Goal: Task Accomplishment & Management: Use online tool/utility

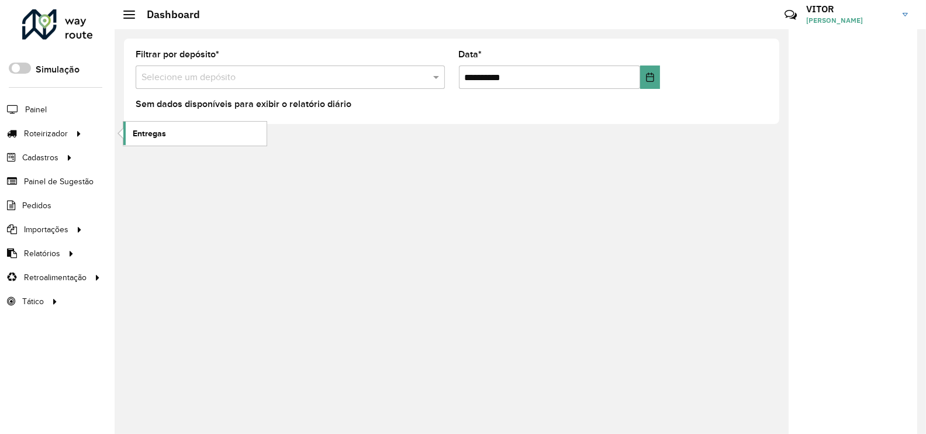
click at [140, 137] on span "Entregas" at bounding box center [149, 133] width 33 height 12
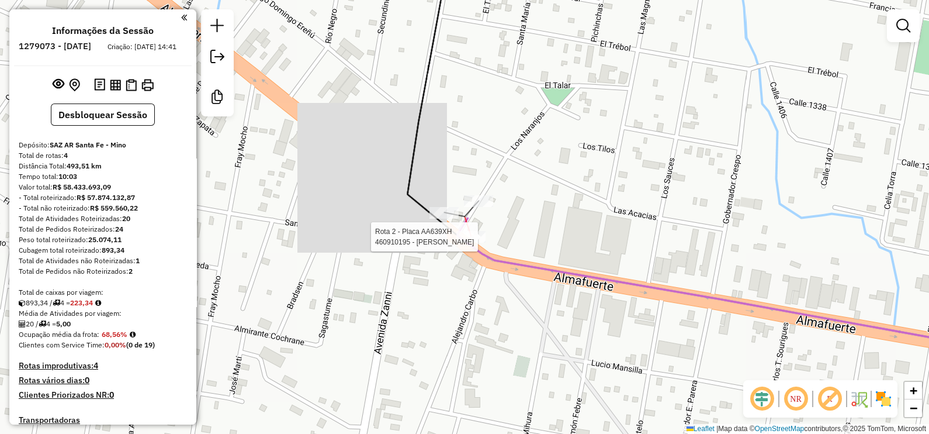
select select "**********"
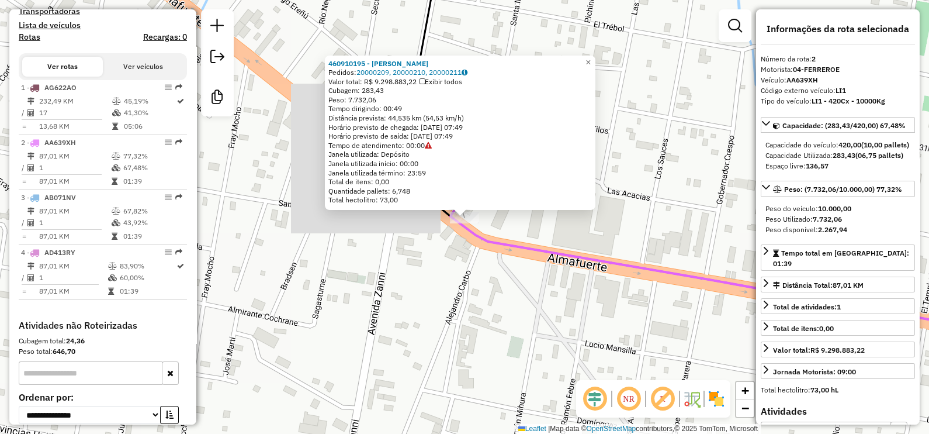
scroll to position [496, 0]
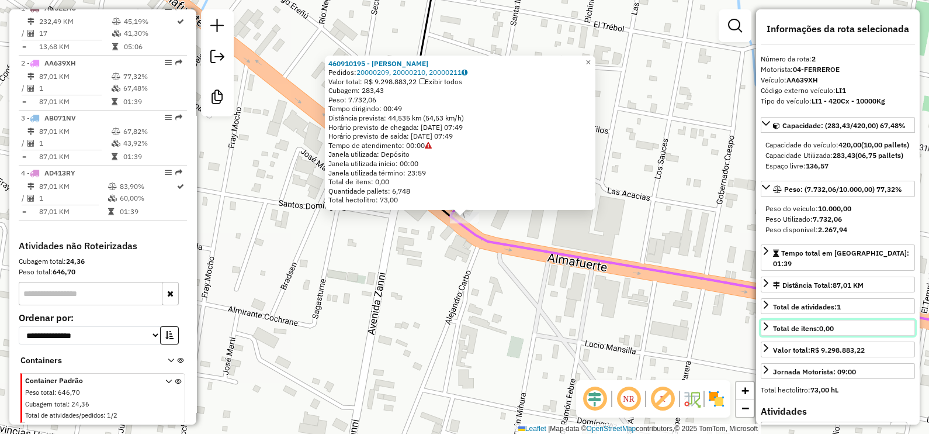
click at [824, 333] on strong "0,00" at bounding box center [826, 328] width 15 height 9
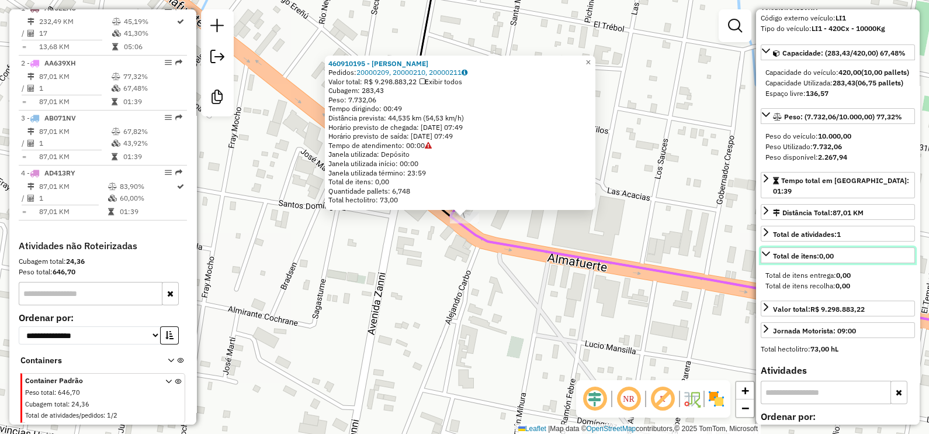
scroll to position [294, 0]
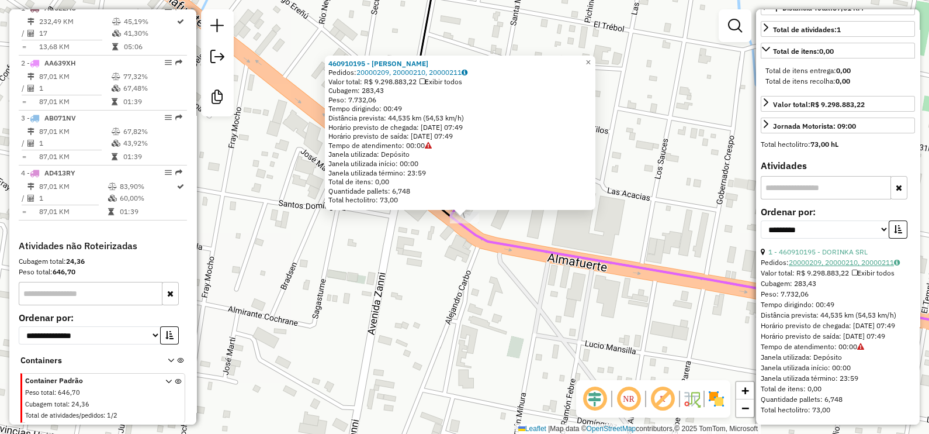
click at [814, 258] on link "20000209, 20000210, 20000211" at bounding box center [844, 262] width 111 height 9
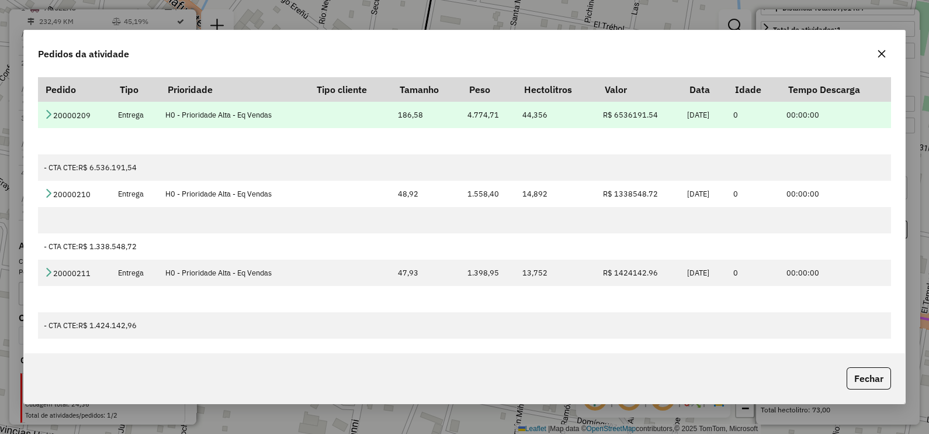
click at [44, 110] on icon at bounding box center [48, 113] width 9 height 9
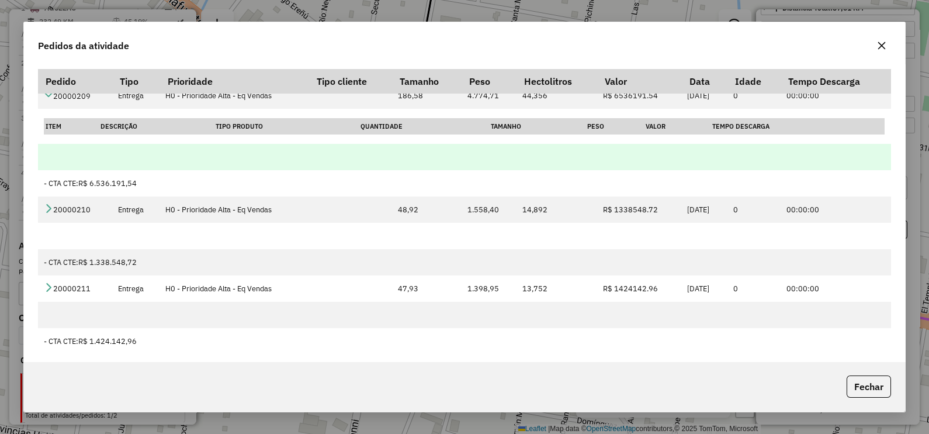
scroll to position [15, 0]
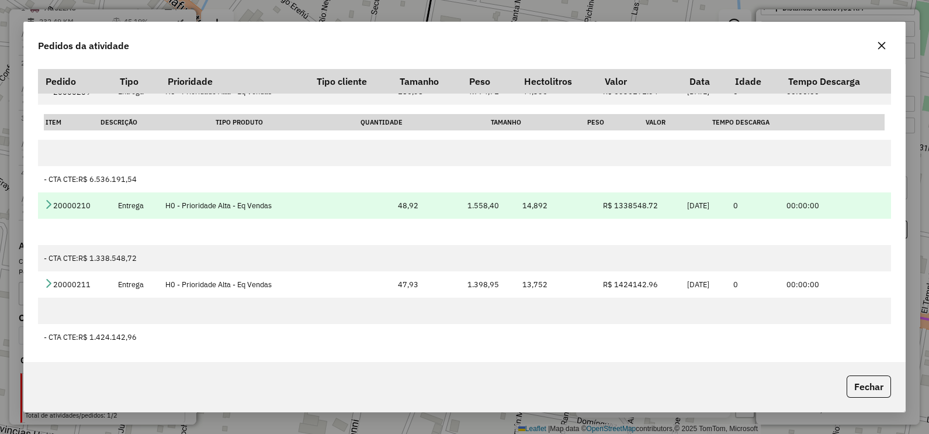
click at [47, 199] on td "20000210" at bounding box center [75, 205] width 74 height 26
click at [47, 210] on td "20000210" at bounding box center [75, 205] width 74 height 26
click at [46, 202] on icon at bounding box center [48, 203] width 9 height 9
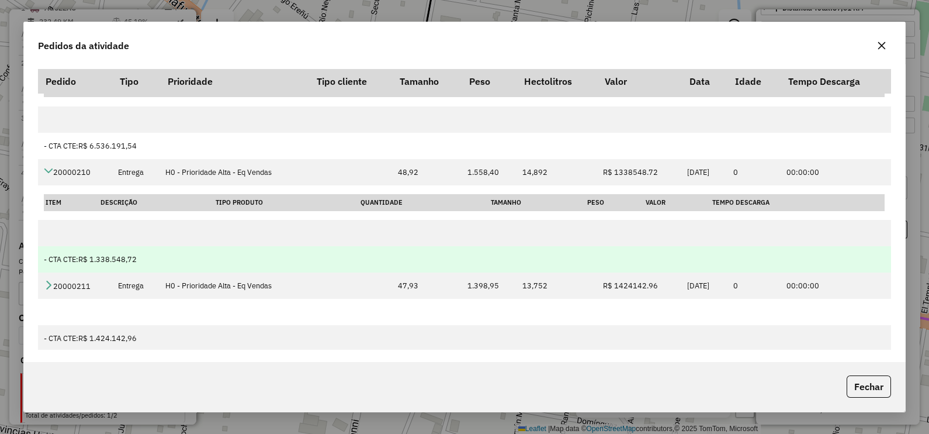
scroll to position [50, 0]
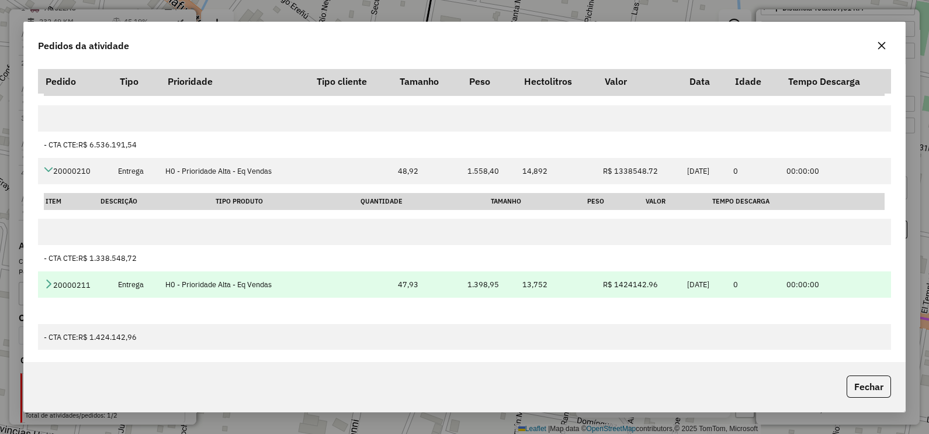
click at [44, 283] on icon at bounding box center [48, 283] width 9 height 9
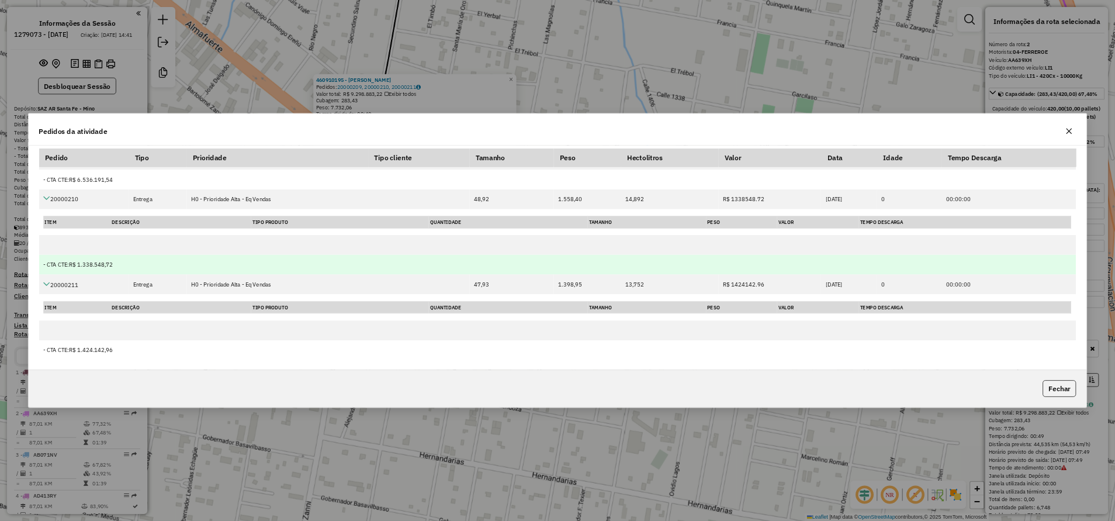
scroll to position [84, 0]
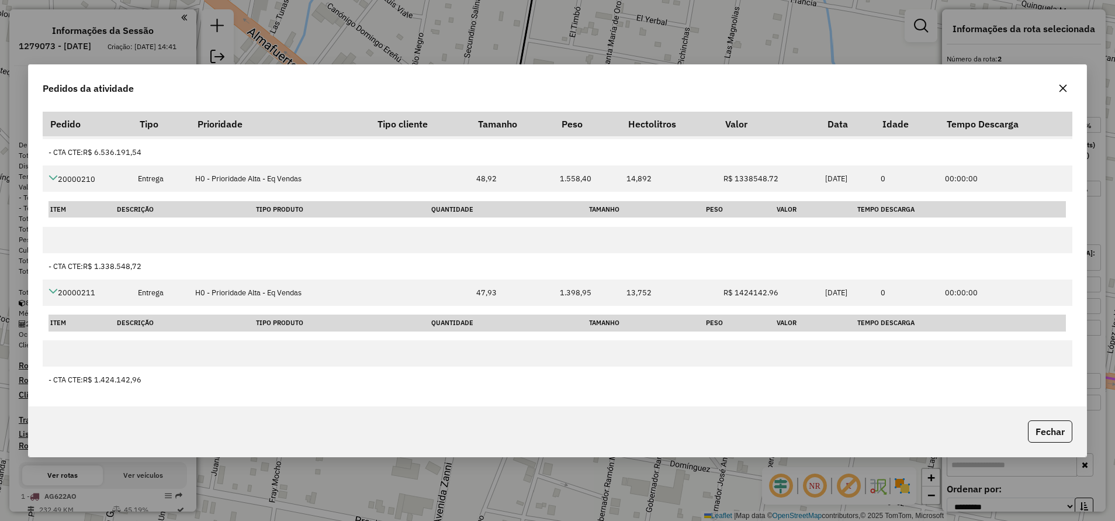
click at [929, 89] on icon "button" at bounding box center [1062, 88] width 9 height 9
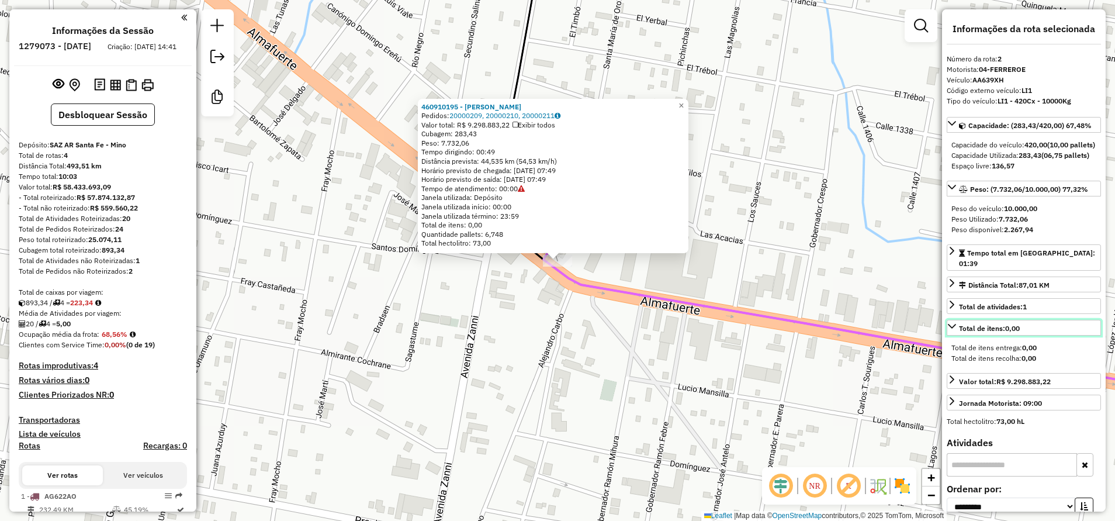
click at [929, 334] on div "Total de itens: 0,00" at bounding box center [989, 328] width 61 height 11
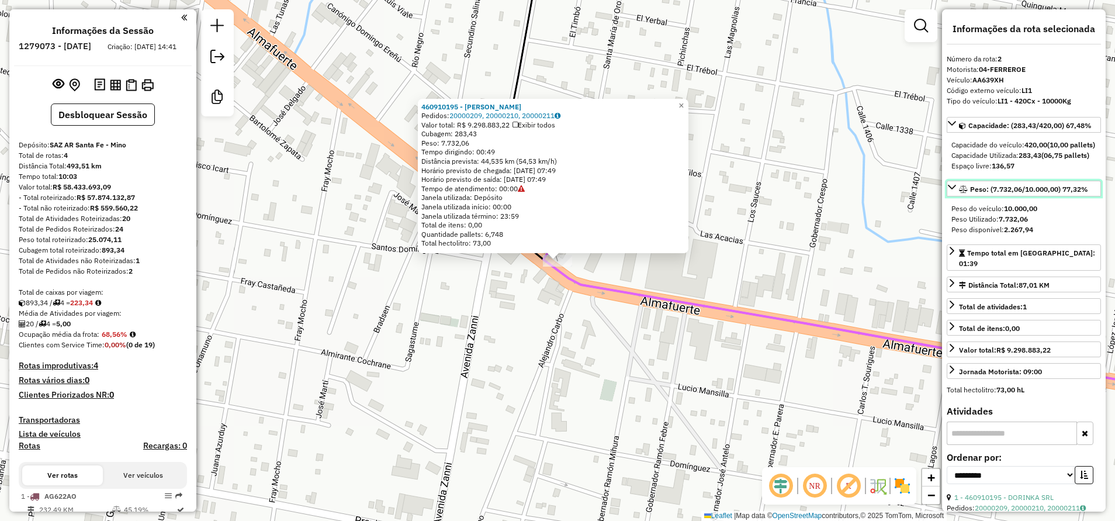
click at [929, 193] on span "Peso: (7.732,06/10.000,00) 77,32%" at bounding box center [1029, 189] width 118 height 9
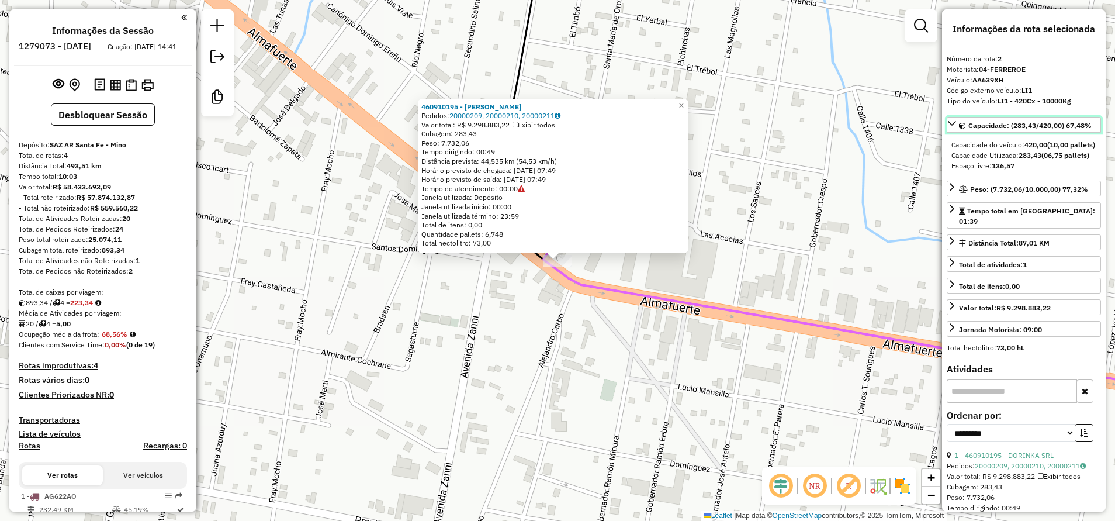
click at [929, 130] on span "Capacidade: (283,43/420,00) 67,48%" at bounding box center [1029, 125] width 123 height 9
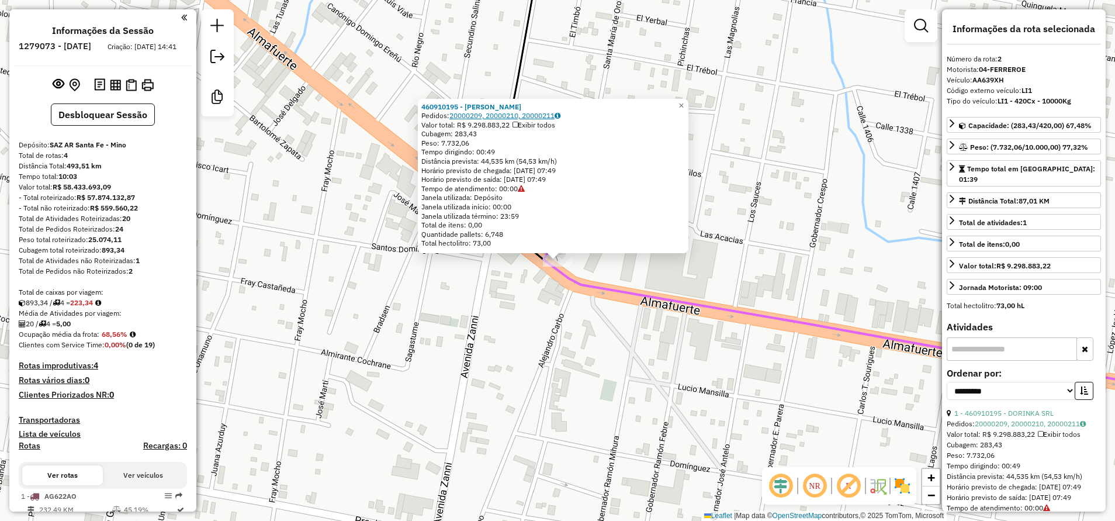
click at [528, 119] on link "20000209, 20000210, 20000211" at bounding box center [504, 115] width 111 height 9
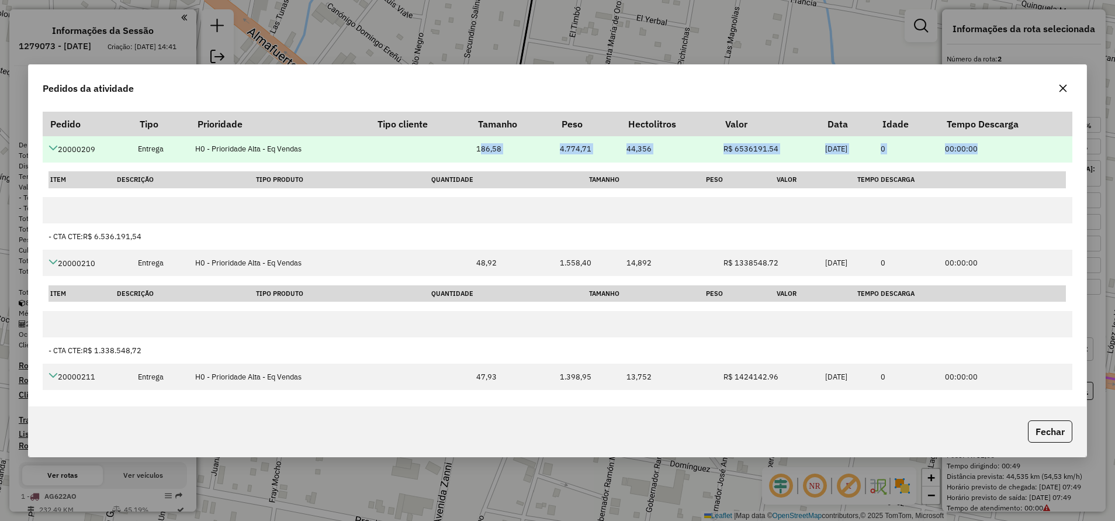
drag, startPoint x: 470, startPoint y: 155, endPoint x: 993, endPoint y: 158, distance: 522.5
click at [929, 158] on tr "20000209 Entrega H0 - Prioridade Alta - Eq Vendas 186,58 4.774,71 44,356 R$ 653…" at bounding box center [558, 149] width 1030 height 26
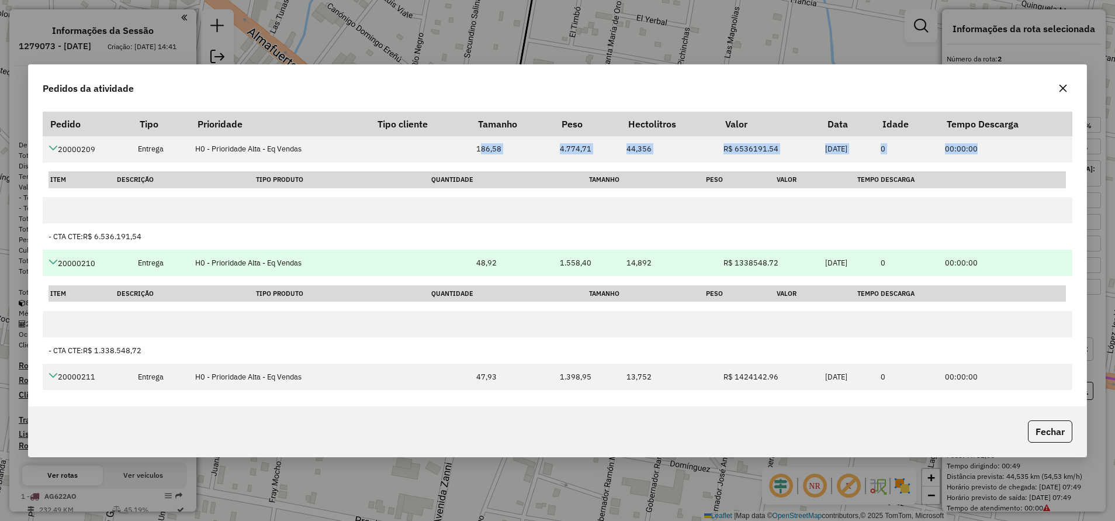
drag, startPoint x: 188, startPoint y: 247, endPoint x: 640, endPoint y: 272, distance: 452.5
click at [640, 272] on tbody "20000209 Entrega H0 - Prioridade Alta - Eq Vendas 186,58 4.774,71 44,356 R$ 653…" at bounding box center [558, 306] width 1030 height 341
drag, startPoint x: 640, startPoint y: 272, endPoint x: 565, endPoint y: 266, distance: 75.6
click at [578, 254] on td "1.558,40" at bounding box center [586, 263] width 67 height 26
click at [403, 250] on td at bounding box center [419, 263] width 101 height 26
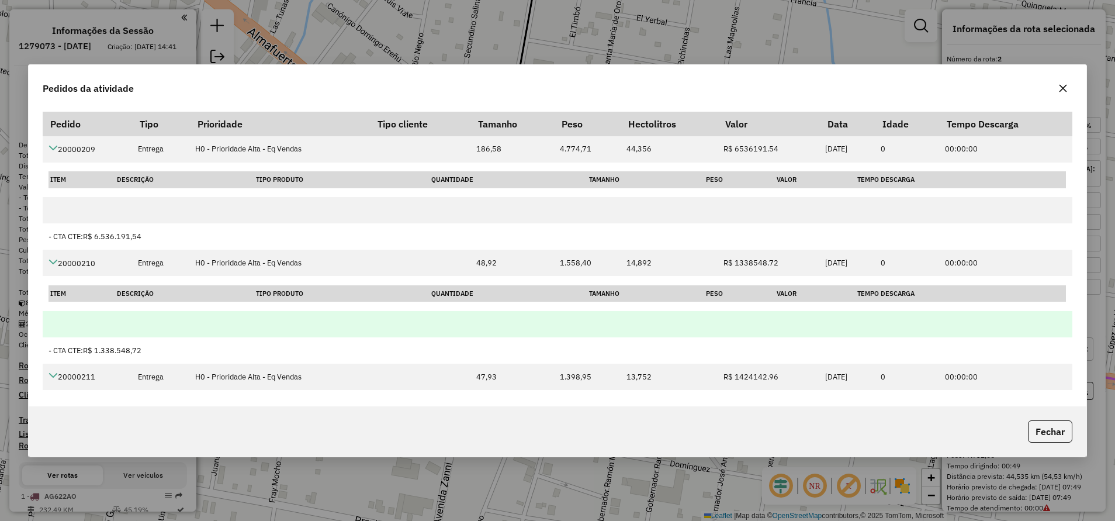
scroll to position [85, 0]
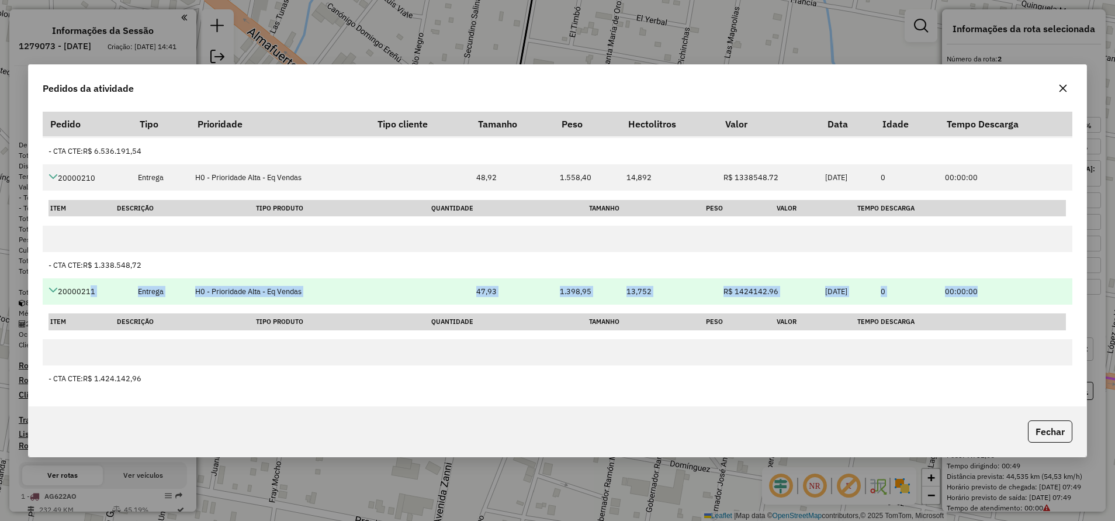
drag, startPoint x: 230, startPoint y: 299, endPoint x: 993, endPoint y: 284, distance: 763.4
click at [929, 284] on tr "20000211 Entrega H0 - Prioridade Alta - Eq Vendas 47,93 1.398,95 13,752 R$ 1424…" at bounding box center [558, 291] width 1030 height 26
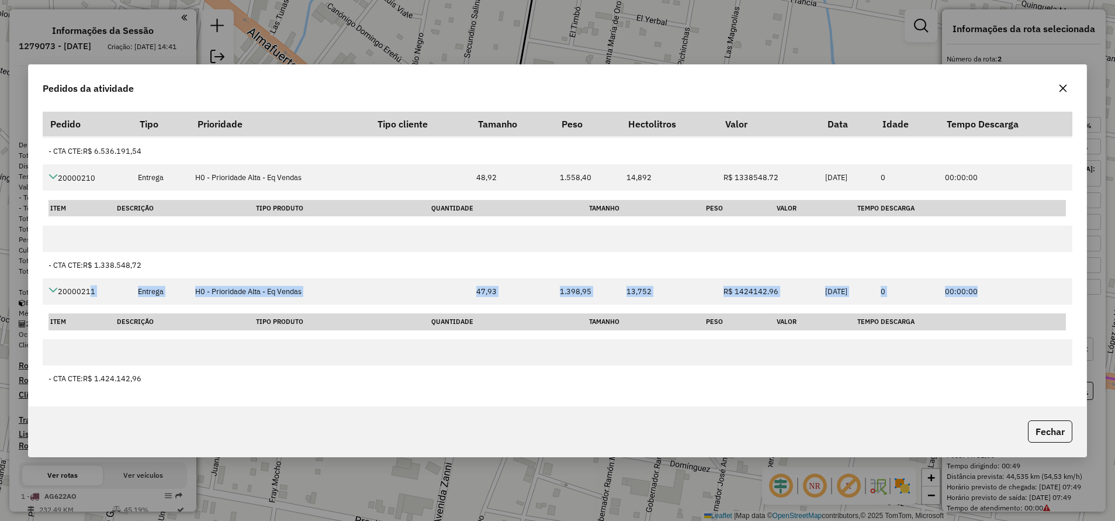
drag, startPoint x: 993, startPoint y: 284, endPoint x: 1061, endPoint y: 85, distance: 210.5
click at [929, 85] on icon "button" at bounding box center [1062, 88] width 9 height 9
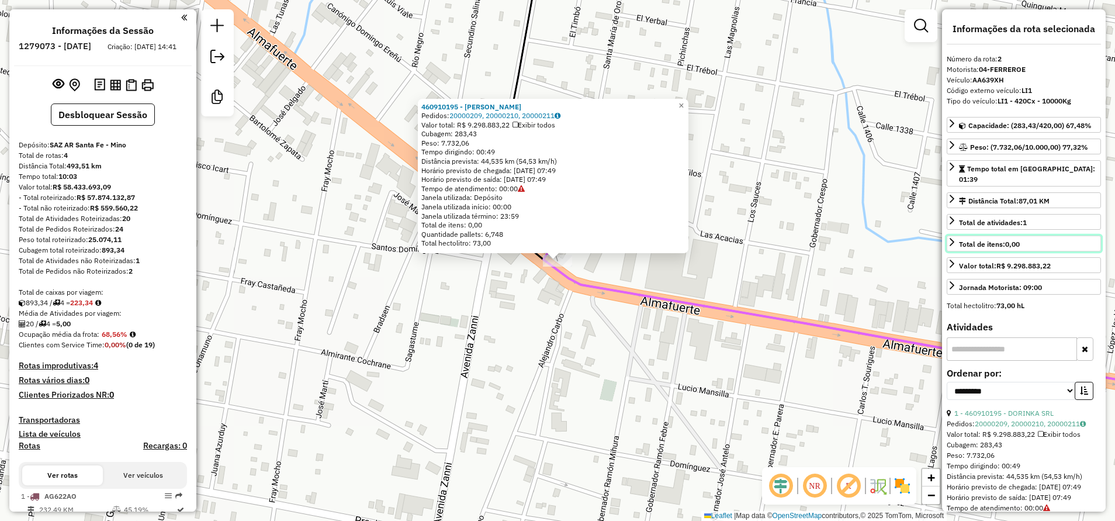
click at [929, 239] on div "Total de itens: 0,00" at bounding box center [989, 244] width 61 height 11
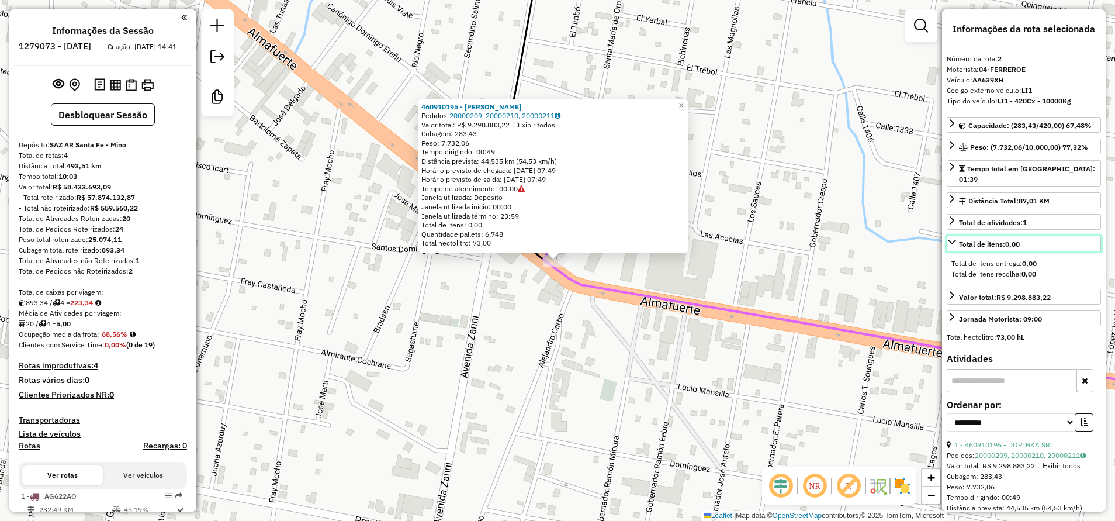
click at [929, 239] on div "Total de itens: 0,00" at bounding box center [989, 244] width 61 height 11
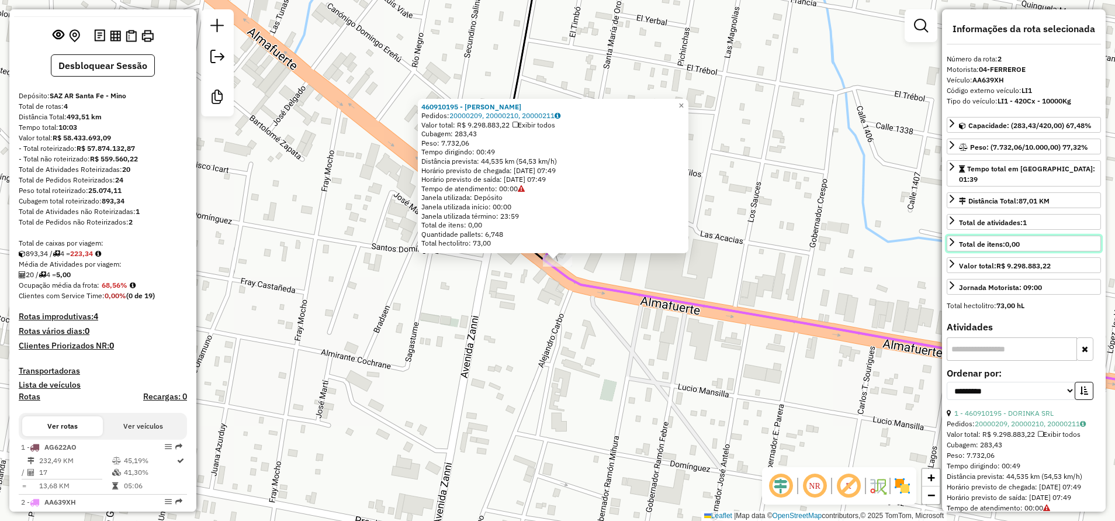
scroll to position [0, 0]
